Goal: Navigation & Orientation: Find specific page/section

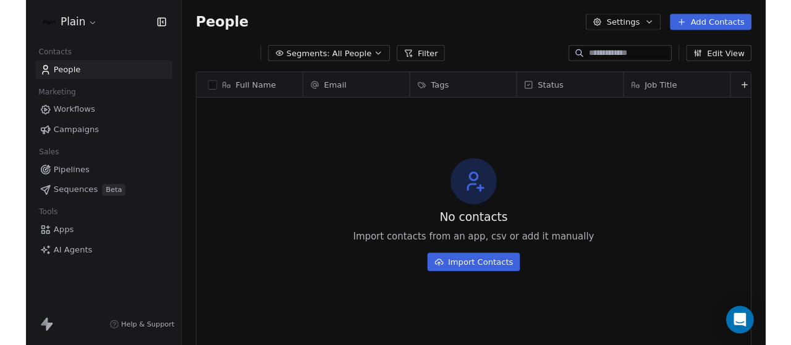
scroll to position [295, 614]
